Goal: Information Seeking & Learning: Learn about a topic

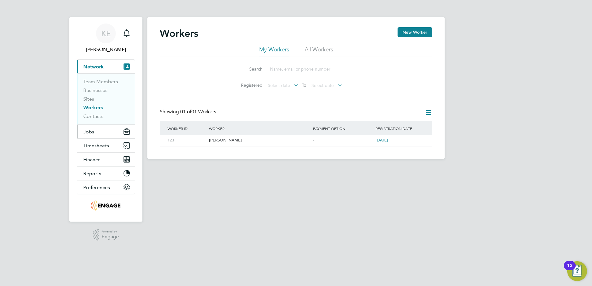
click at [99, 133] on button "Jobs" at bounding box center [106, 132] width 58 height 14
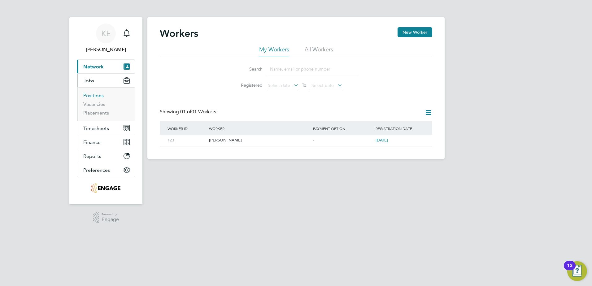
click at [93, 94] on link "Positions" at bounding box center [93, 96] width 20 height 6
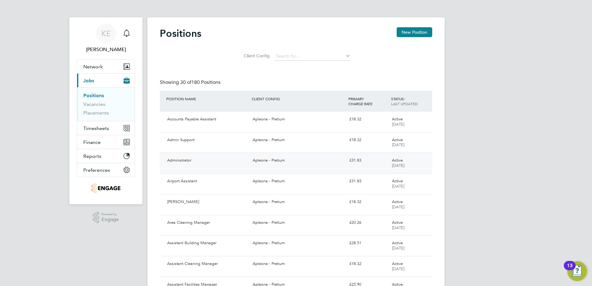
scroll to position [31, 0]
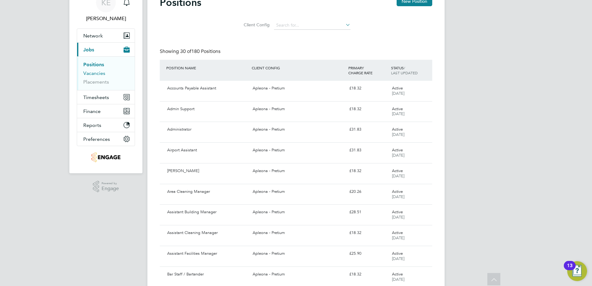
click at [94, 73] on link "Vacancies" at bounding box center [94, 73] width 22 height 6
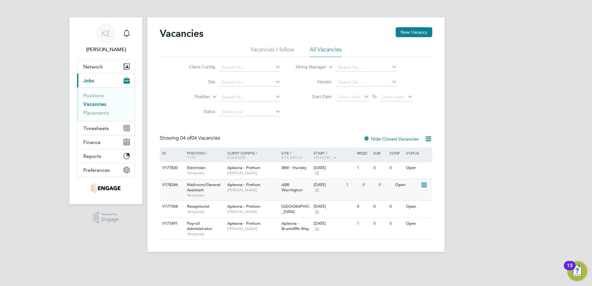
click at [237, 185] on span "Apleona - Pretium" at bounding box center [243, 184] width 33 height 5
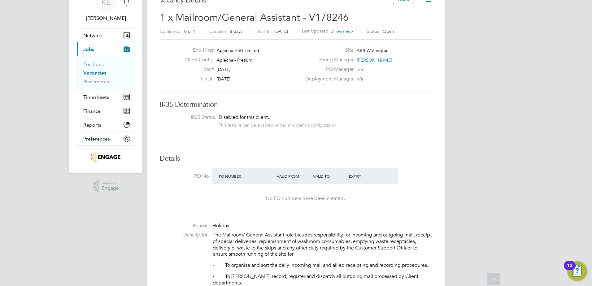
scroll to position [10, 0]
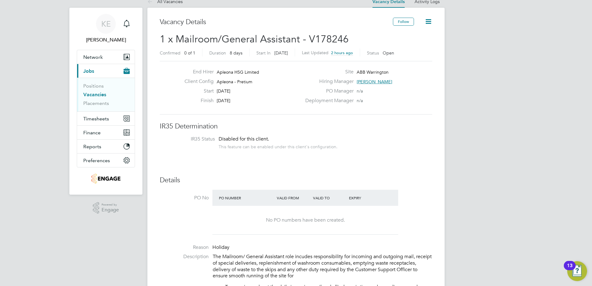
click at [361, 70] on span "ABB Warrington" at bounding box center [373, 72] width 32 height 6
drag, startPoint x: 357, startPoint y: 71, endPoint x: 399, endPoint y: 74, distance: 41.9
click at [399, 74] on div "Site ABB Warrington" at bounding box center [368, 74] width 133 height 10
copy span "ABB Warrington"
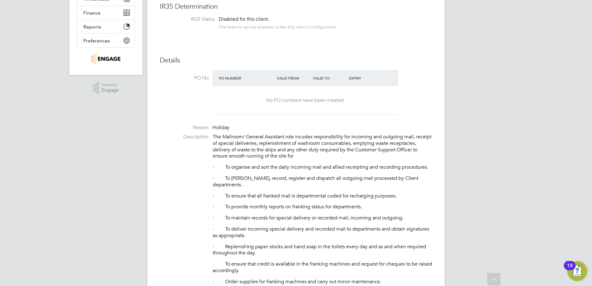
scroll to position [133, 0]
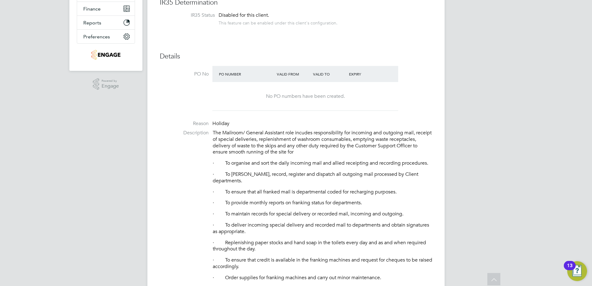
click at [302, 172] on div "The Mailroom/ General Assistant role incudes responsibility for incoming and ou…" at bounding box center [322, 270] width 219 height 281
click at [303, 172] on p "· To stamp, frank, record, register and dispatch all outgoing mail processed by…" at bounding box center [322, 177] width 219 height 13
click at [303, 173] on p "· To stamp, frank, record, register and dispatch all outgoing mail processed by…" at bounding box center [322, 177] width 219 height 13
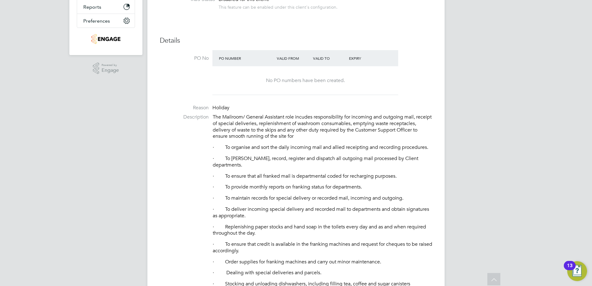
scroll to position [164, 0]
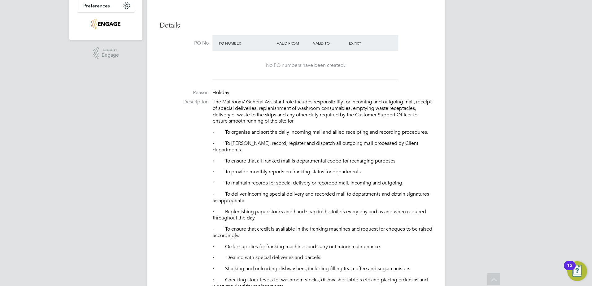
click at [306, 159] on p "· To ensure that all franked mail is departmental coded for recharging purposes." at bounding box center [322, 161] width 219 height 7
drag, startPoint x: 306, startPoint y: 159, endPoint x: 305, endPoint y: 172, distance: 14.0
click at [305, 172] on p "· To provide monthly reports on franking status for departments." at bounding box center [322, 172] width 219 height 7
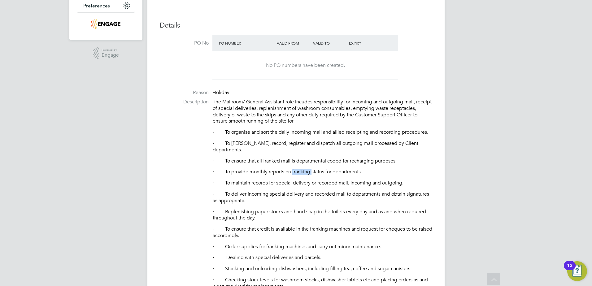
click at [305, 172] on p "· To provide monthly reports on franking status for departments." at bounding box center [322, 172] width 219 height 7
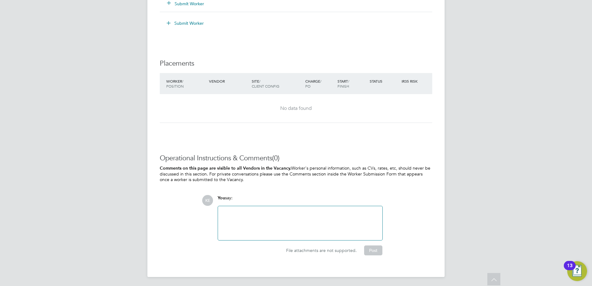
scroll to position [784, 0]
click at [298, 172] on p "Comments on this page are visible to all Vendors in the Vacancy. Worker's perso…" at bounding box center [296, 173] width 272 height 17
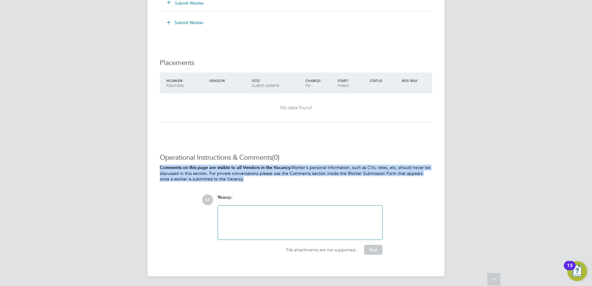
click at [298, 172] on p "Comments on this page are visible to all Vendors in the Vacancy. Worker's perso…" at bounding box center [296, 173] width 272 height 17
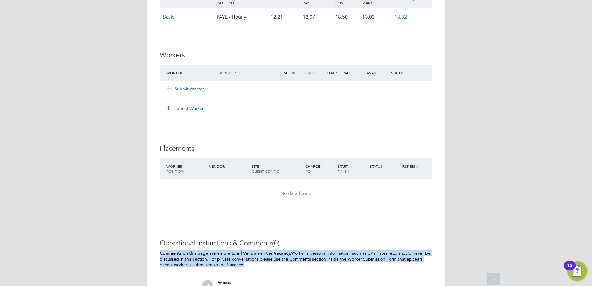
scroll to position [753, 0]
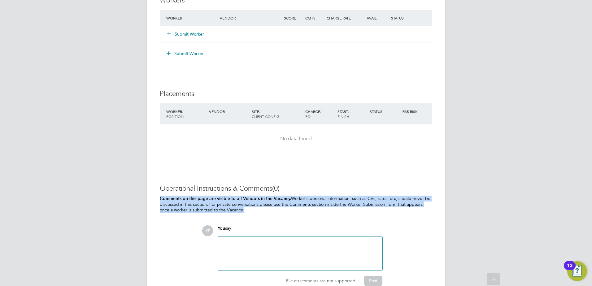
click at [310, 206] on p "Comments on this page are visible to all Vendors in the Vacancy. Worker's perso…" at bounding box center [296, 204] width 272 height 17
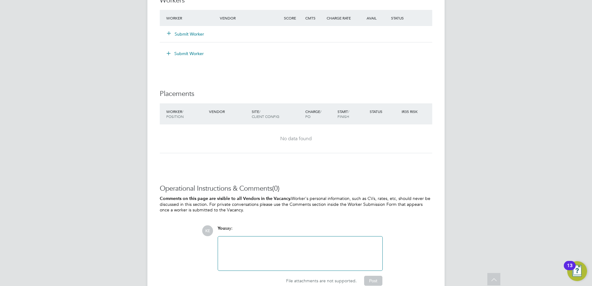
click at [311, 205] on p "Comments on this page are visible to all Vendors in the Vacancy. Worker's perso…" at bounding box center [296, 204] width 272 height 17
drag, startPoint x: 311, startPoint y: 205, endPoint x: 297, endPoint y: 202, distance: 13.5
click at [297, 202] on p "Comments on this page are visible to all Vendors in the Vacancy. Worker's perso…" at bounding box center [296, 204] width 272 height 17
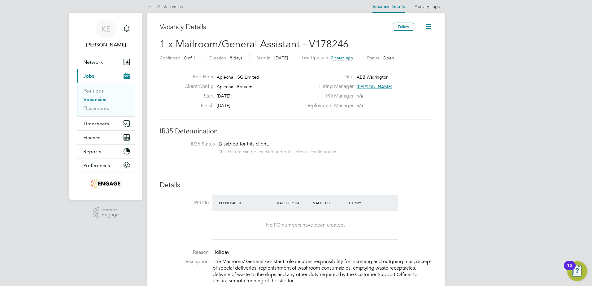
scroll to position [0, 0]
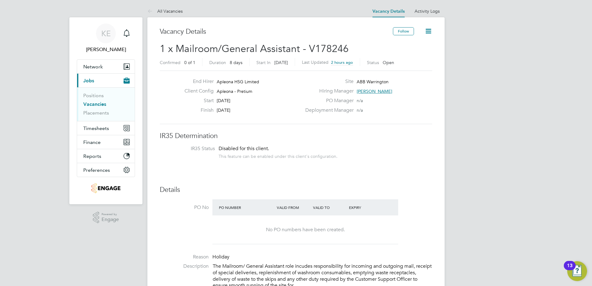
click at [368, 93] on span "[PERSON_NAME]" at bounding box center [375, 92] width 36 height 6
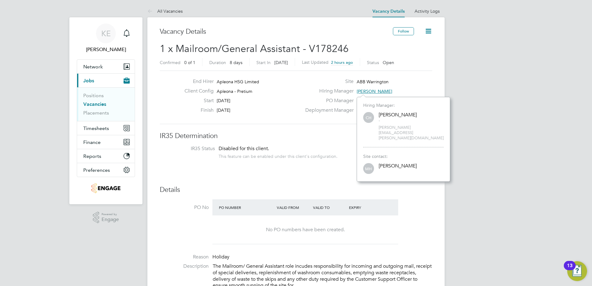
scroll to position [6, 18]
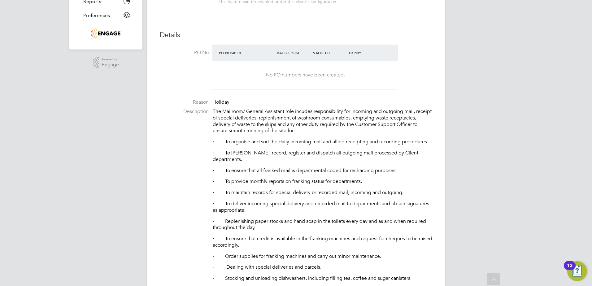
scroll to position [217, 0]
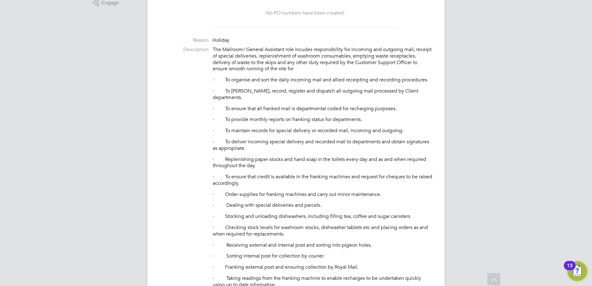
click at [327, 61] on p "The Mailroom/ General Assistant role incudes responsibility for incoming and ou…" at bounding box center [322, 59] width 219 height 26
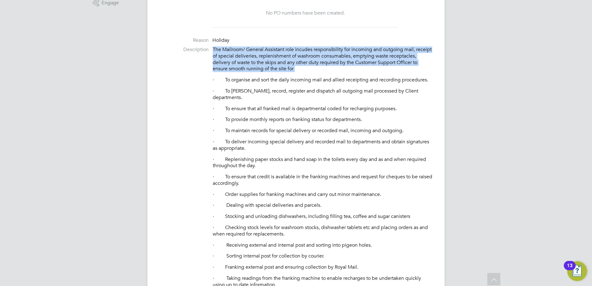
click at [327, 61] on p "The Mailroom/ General Assistant role incudes responsibility for incoming and ou…" at bounding box center [322, 59] width 219 height 26
drag, startPoint x: 327, startPoint y: 61, endPoint x: 285, endPoint y: 60, distance: 42.1
click at [285, 60] on p "The Mailroom/ General Assistant role incudes responsibility for incoming and ou…" at bounding box center [322, 59] width 219 height 26
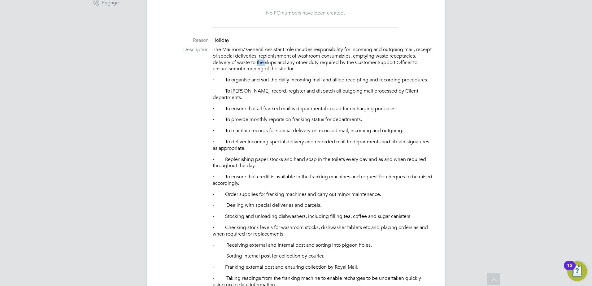
click at [285, 60] on p "The Mailroom/ General Assistant role incudes responsibility for incoming and ou…" at bounding box center [322, 59] width 219 height 26
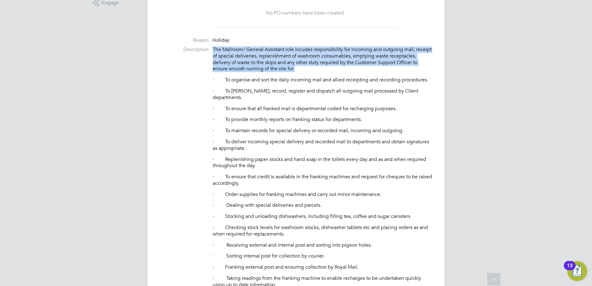
click at [285, 60] on p "The Mailroom/ General Assistant role incudes responsibility for incoming and ou…" at bounding box center [322, 59] width 219 height 26
drag, startPoint x: 285, startPoint y: 60, endPoint x: 289, endPoint y: 63, distance: 5.5
click at [289, 63] on p "The Mailroom/ General Assistant role incudes responsibility for incoming and ou…" at bounding box center [322, 59] width 219 height 26
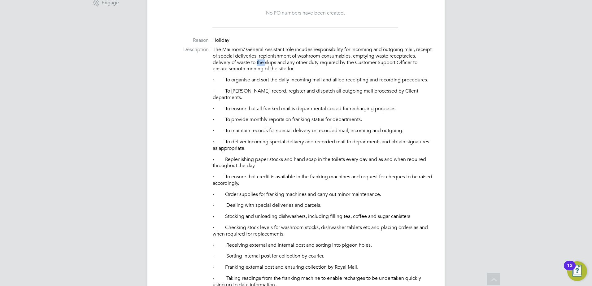
click at [289, 63] on p "The Mailroom/ General Assistant role incudes responsibility for incoming and ou…" at bounding box center [322, 59] width 219 height 26
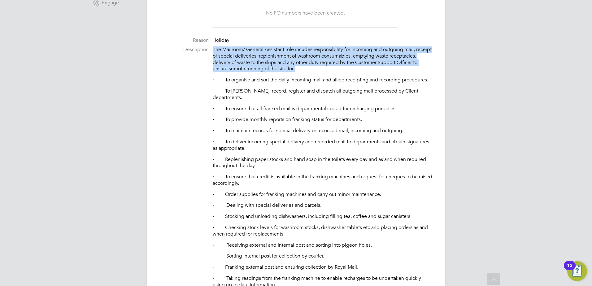
click at [289, 63] on p "The Mailroom/ General Assistant role incudes responsibility for incoming and ou…" at bounding box center [322, 59] width 219 height 26
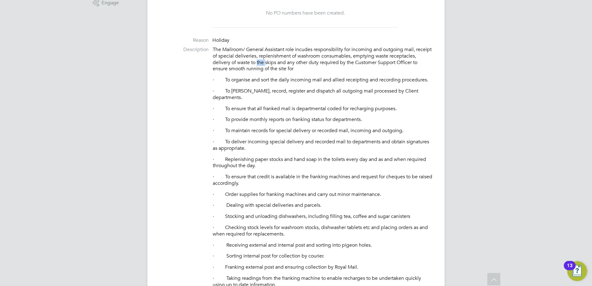
click at [289, 63] on p "The Mailroom/ General Assistant role incudes responsibility for incoming and ou…" at bounding box center [322, 59] width 219 height 26
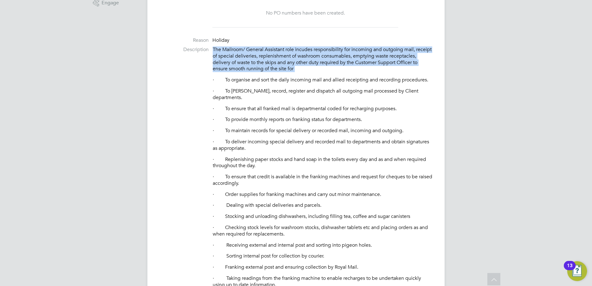
click at [289, 63] on p "The Mailroom/ General Assistant role incudes responsibility for incoming and ou…" at bounding box center [322, 59] width 219 height 26
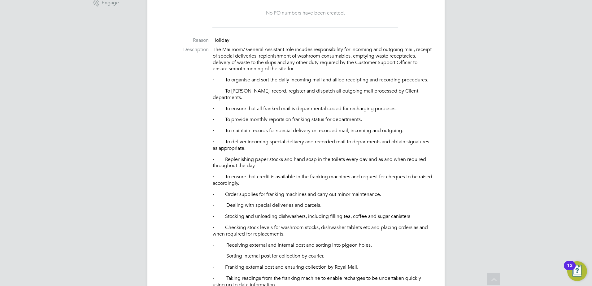
drag, startPoint x: 289, startPoint y: 63, endPoint x: 314, endPoint y: 79, distance: 29.6
click at [314, 80] on p "· To organise and sort the daily incoming mail and allied receipting and record…" at bounding box center [322, 80] width 219 height 7
click at [314, 79] on p "· To organise and sort the daily incoming mail and allied receipting and record…" at bounding box center [322, 80] width 219 height 7
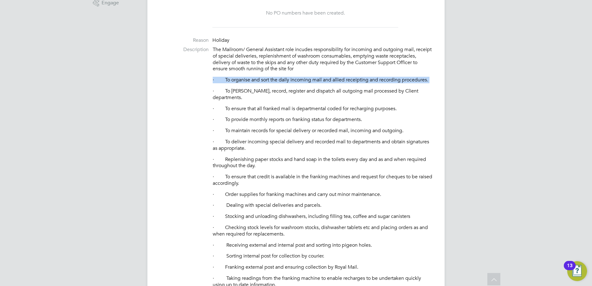
click at [314, 79] on p "· To organise and sort the daily incoming mail and allied receipting and record…" at bounding box center [322, 80] width 219 height 7
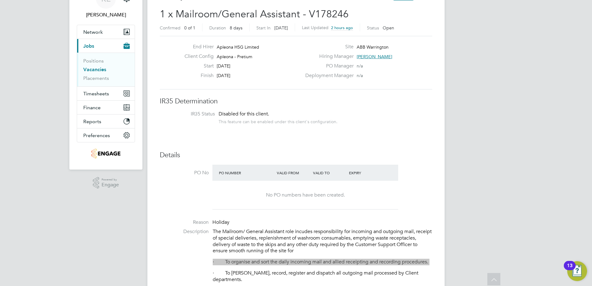
scroll to position [0, 0]
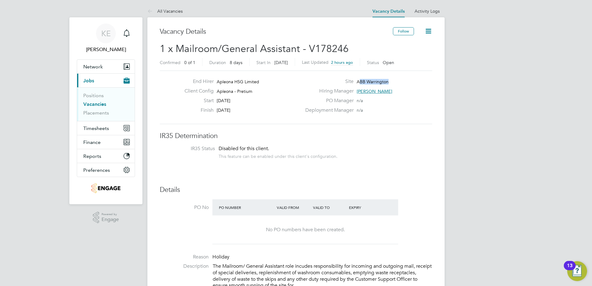
drag, startPoint x: 358, startPoint y: 81, endPoint x: 396, endPoint y: 82, distance: 37.5
click at [396, 82] on div "Site ABB Warrington" at bounding box center [368, 83] width 133 height 10
drag, startPoint x: 396, startPoint y: 82, endPoint x: 370, endPoint y: 78, distance: 25.8
click at [382, 80] on span "ABB Warrington" at bounding box center [373, 82] width 32 height 6
click at [356, 80] on div "Site ABB Warrington" at bounding box center [368, 83] width 133 height 10
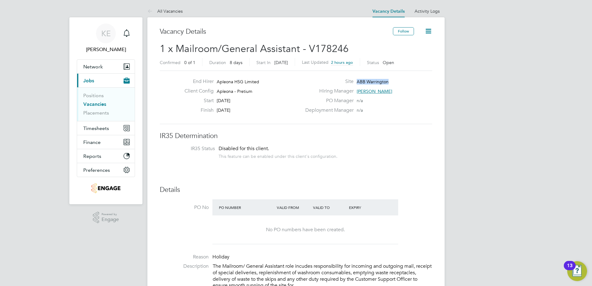
drag, startPoint x: 358, startPoint y: 80, endPoint x: 393, endPoint y: 80, distance: 34.7
click at [393, 80] on div "Site ABB Warrington" at bounding box center [368, 83] width 133 height 10
copy span "ABB Warrington"
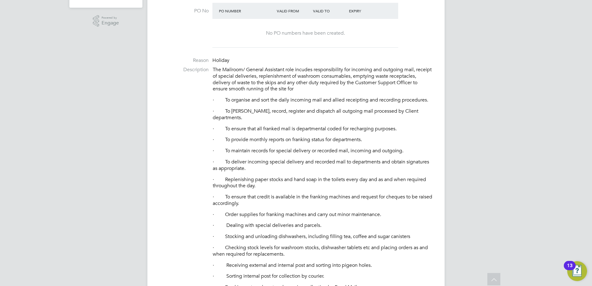
scroll to position [186, 0]
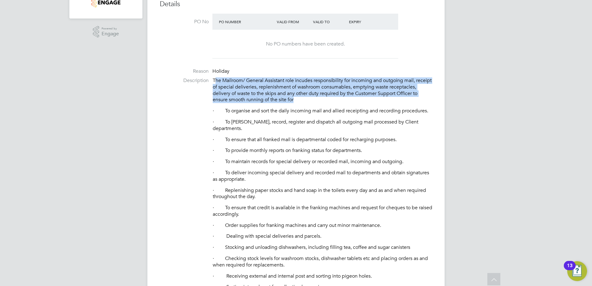
drag, startPoint x: 216, startPoint y: 78, endPoint x: 336, endPoint y: 101, distance: 122.2
click at [336, 101] on p "The Mailroom/ General Assistant role incudes responsibility for incoming and ou…" at bounding box center [322, 90] width 219 height 26
copy p "he Mailroom/ General Assistant role incudes responsibility for incoming and out…"
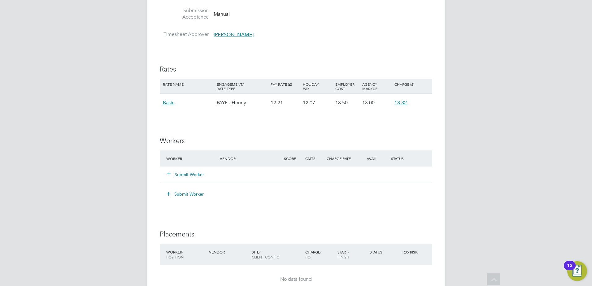
scroll to position [557, 0]
